Goal: Check status: Check status

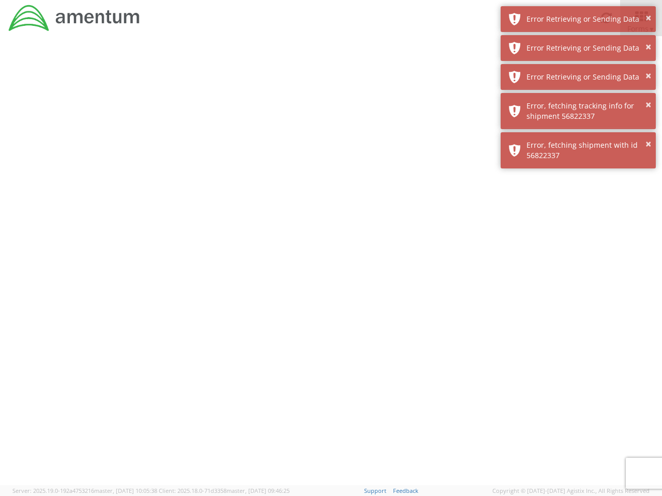
click at [331, 266] on div at bounding box center [331, 260] width 662 height 449
click at [578, 19] on div "Error Retrieving or Sending Data" at bounding box center [586, 19] width 121 height 10
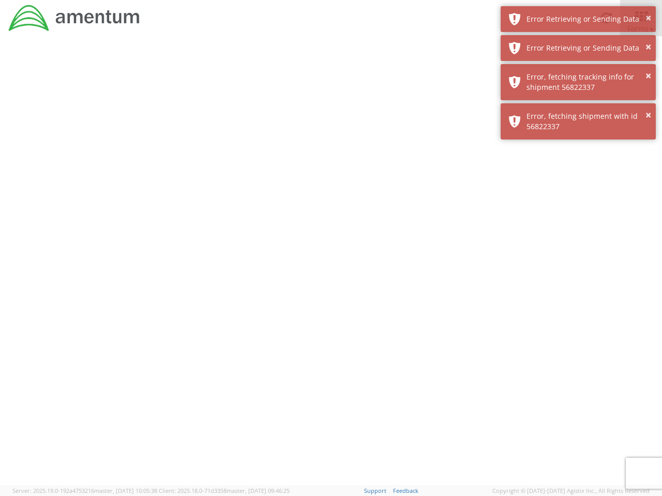
click at [578, 48] on div "Error Retrieving or Sending Data" at bounding box center [586, 48] width 121 height 10
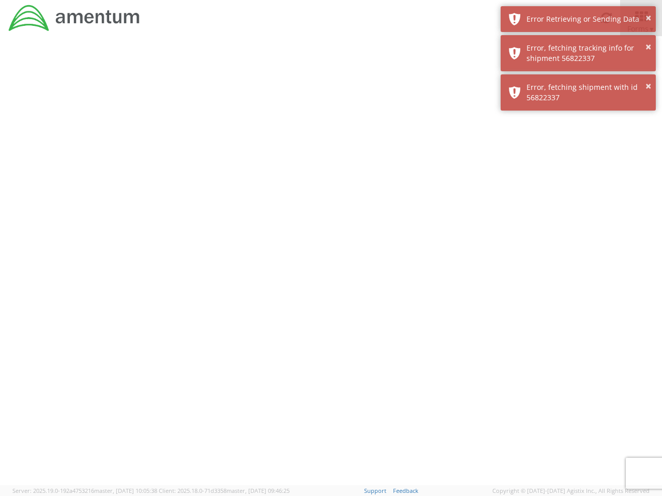
click at [578, 77] on div "× Error, fetching shipment with id 56822337" at bounding box center [577, 92] width 155 height 36
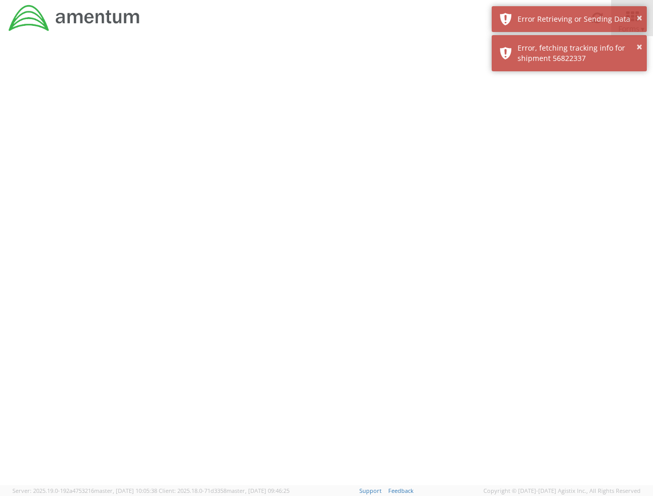
click at [578, 111] on div at bounding box center [326, 260] width 653 height 449
click at [578, 150] on div at bounding box center [326, 260] width 653 height 449
